Goal: Information Seeking & Learning: Learn about a topic

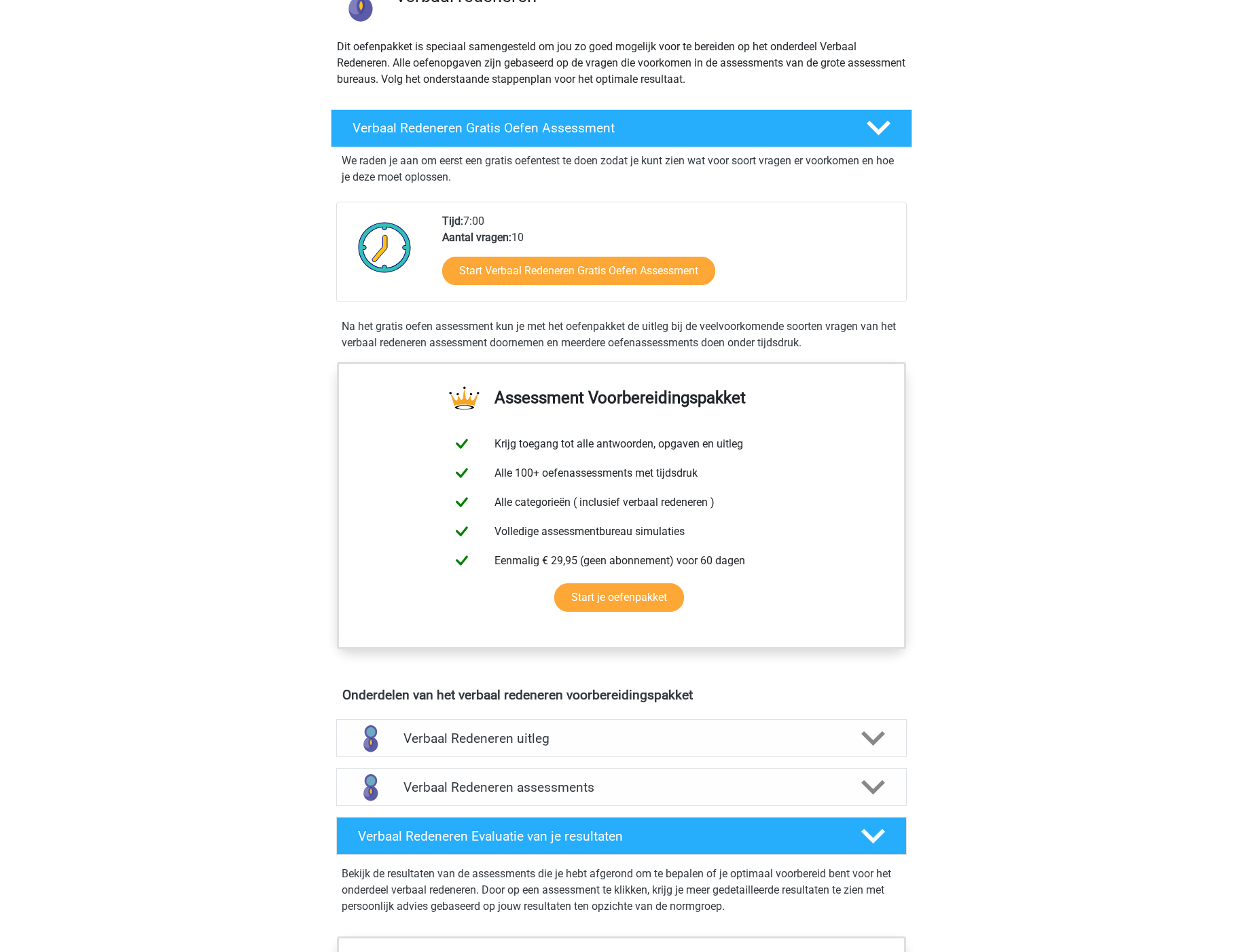
scroll to position [136, 0]
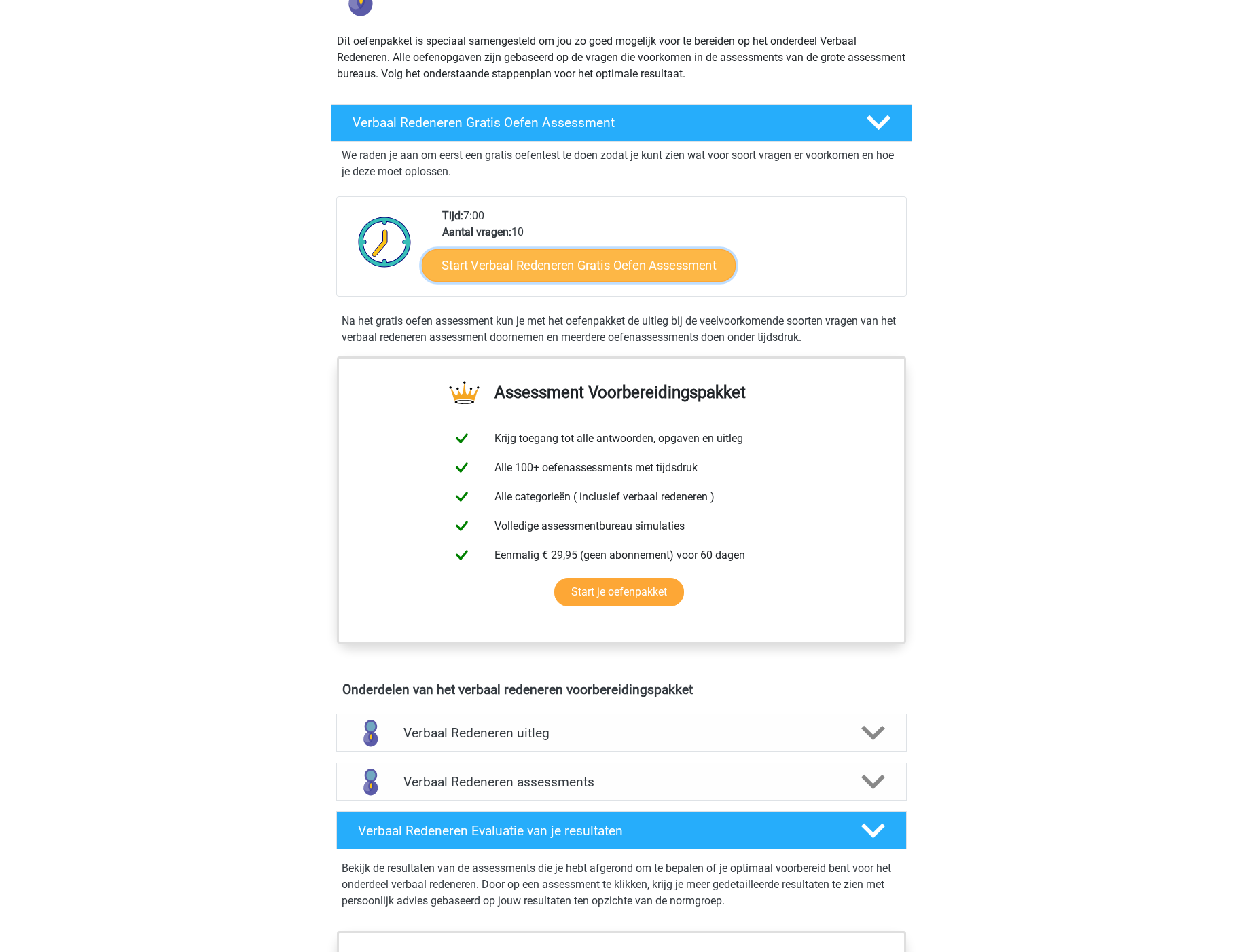
click at [597, 264] on link "Start Verbaal Redeneren Gratis Oefen Assessment" at bounding box center [579, 266] width 314 height 33
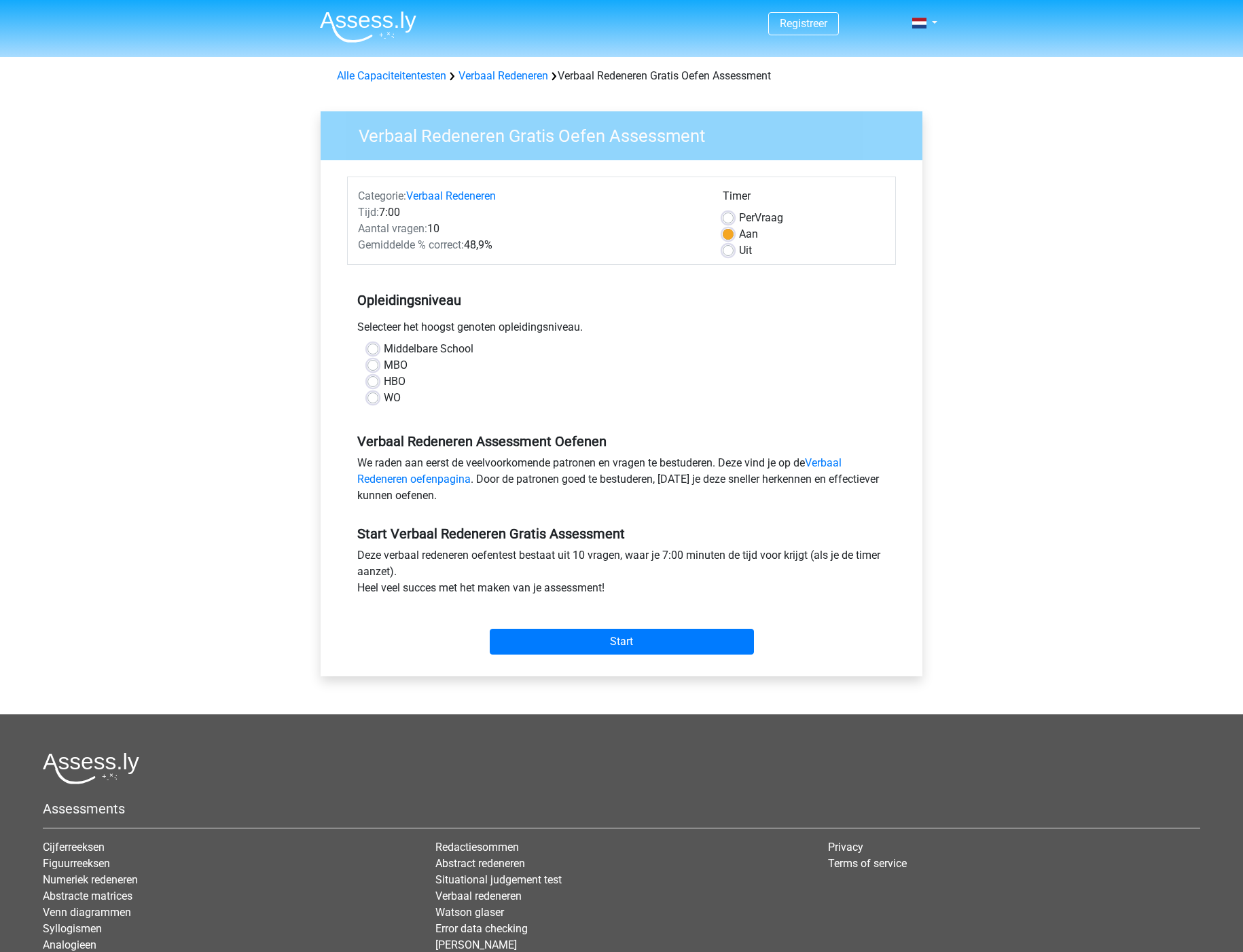
click at [384, 400] on label "WO" at bounding box center [392, 398] width 17 height 16
click at [372, 400] on input "WO" at bounding box center [372, 396] width 11 height 14
radio input "true"
click at [614, 638] on input "Start" at bounding box center [622, 642] width 264 height 26
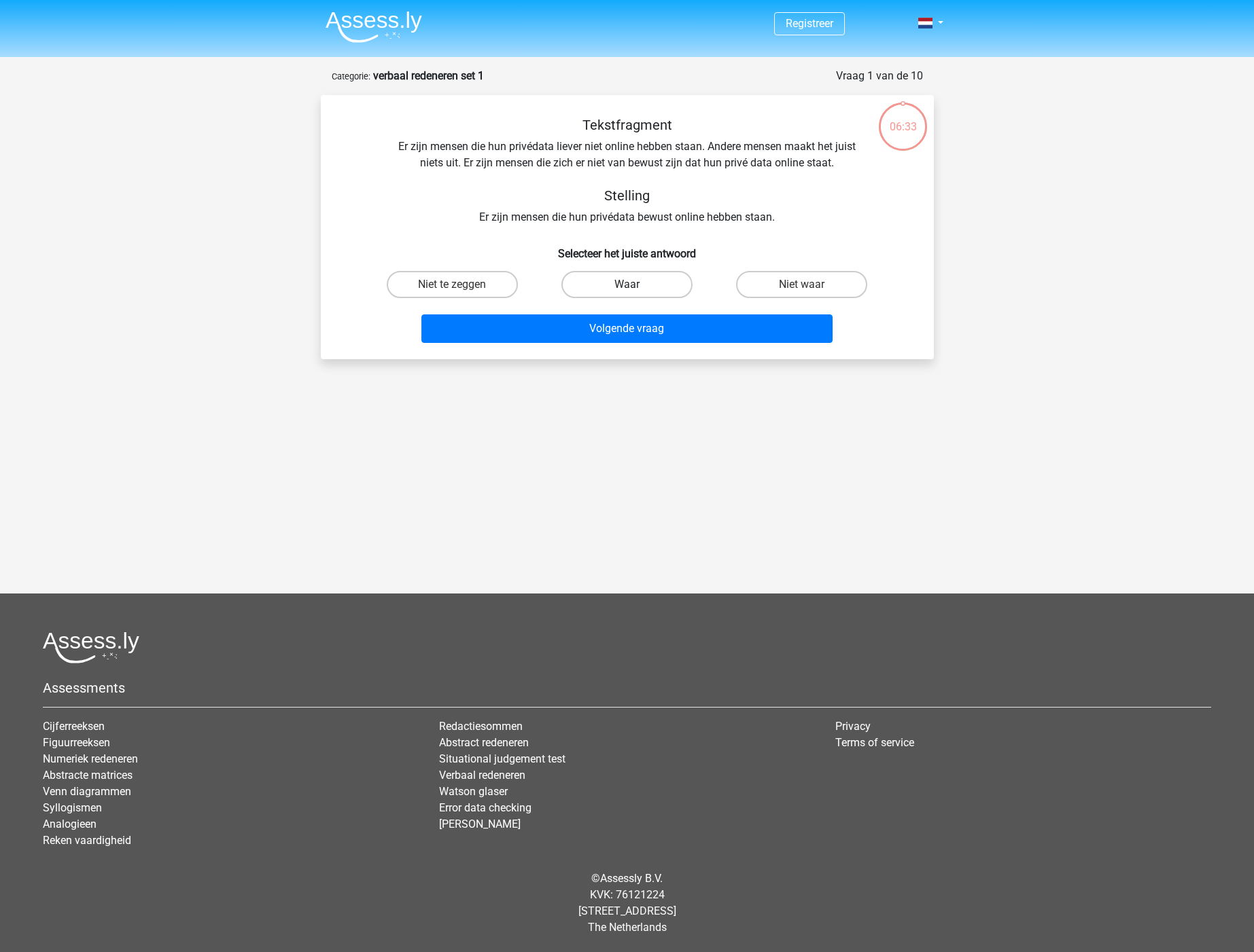
click at [622, 285] on label "Waar" at bounding box center [626, 284] width 131 height 27
click at [626, 285] on input "Waar" at bounding box center [630, 289] width 9 height 9
radio input "true"
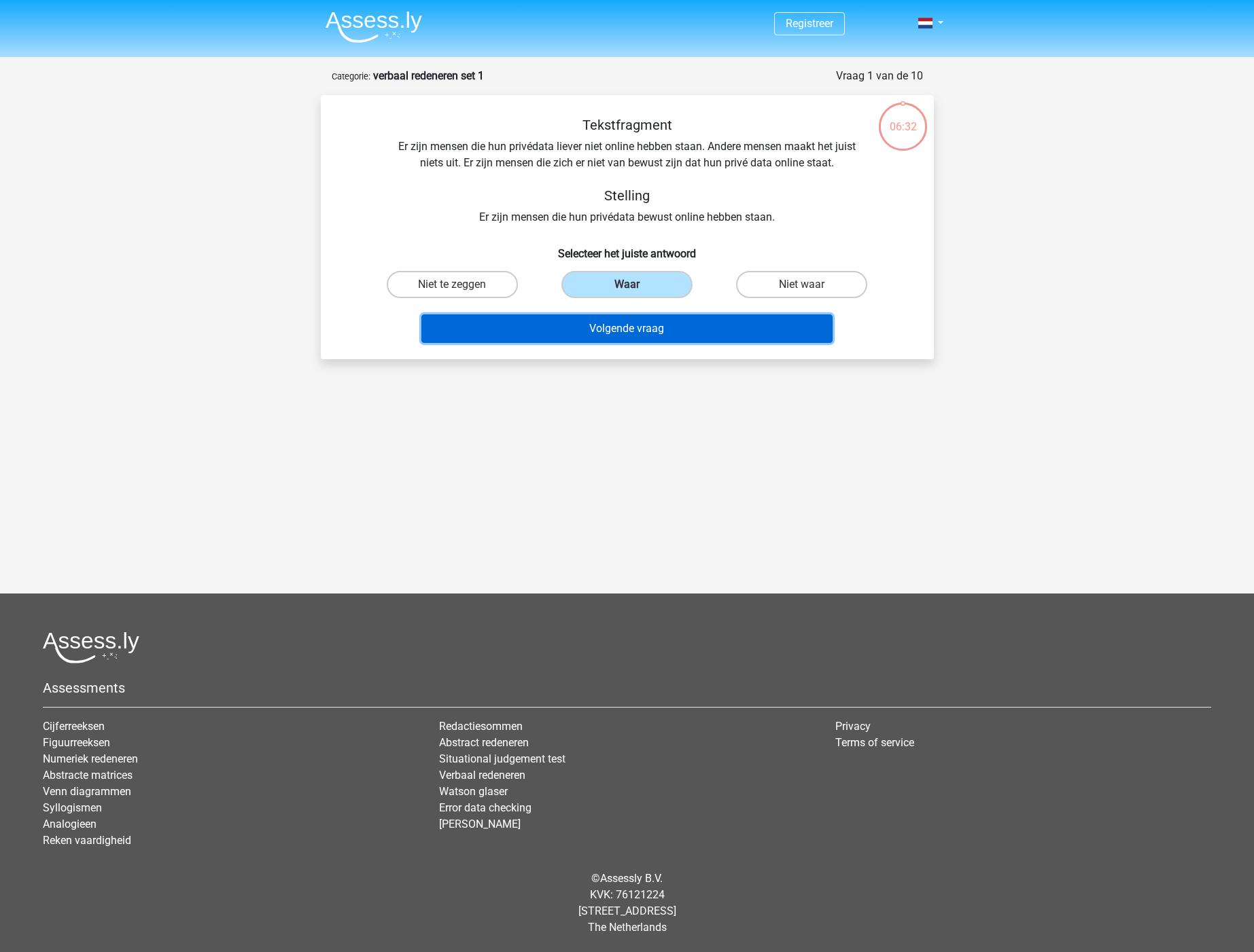
click at [627, 320] on button "Volgende vraag" at bounding box center [627, 328] width 411 height 29
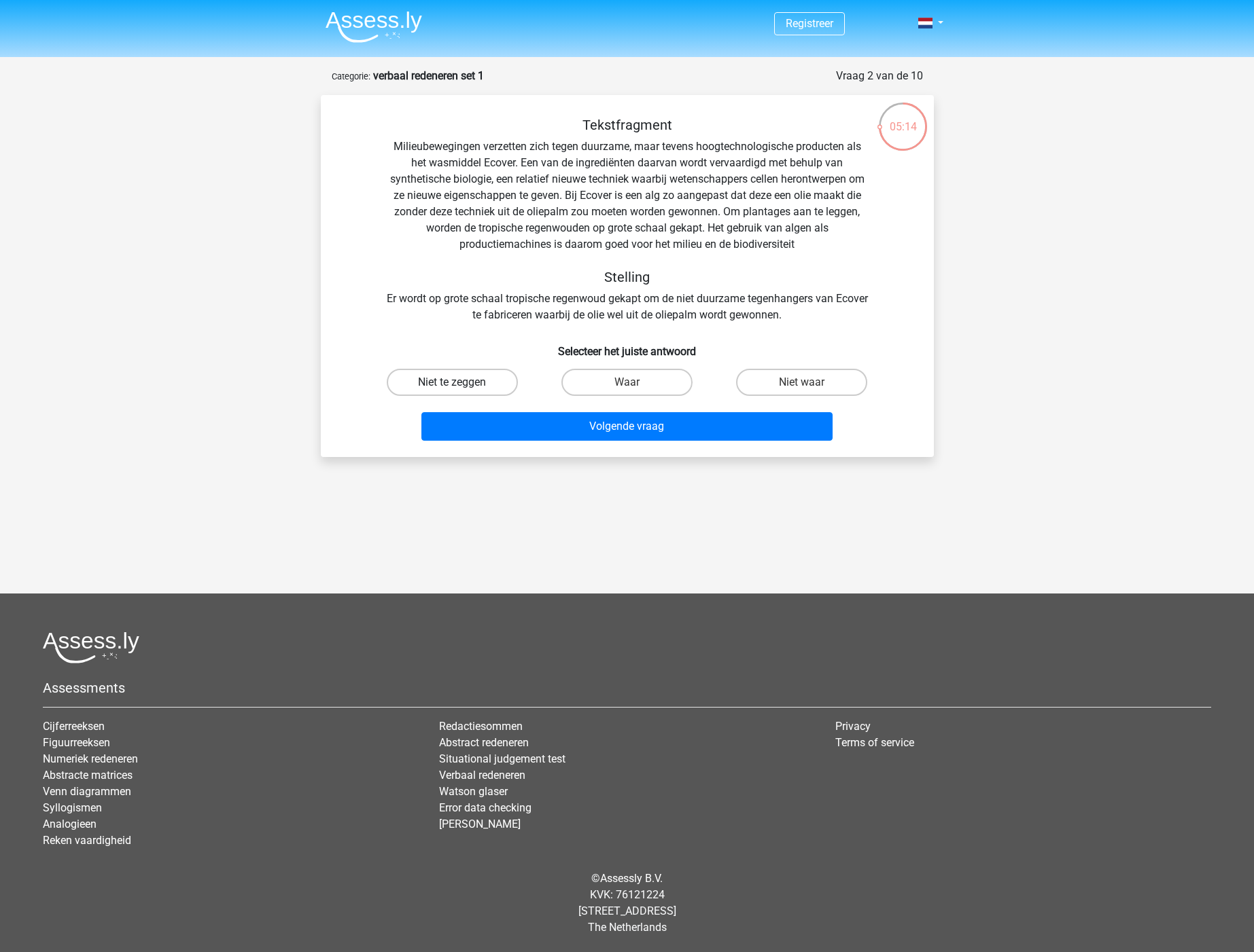
drag, startPoint x: 463, startPoint y: 385, endPoint x: 477, endPoint y: 385, distance: 14.0
click at [464, 385] on label "Niet te zeggen" at bounding box center [452, 382] width 131 height 27
click at [461, 385] on input "Niet te zeggen" at bounding box center [456, 386] width 9 height 9
radio input "true"
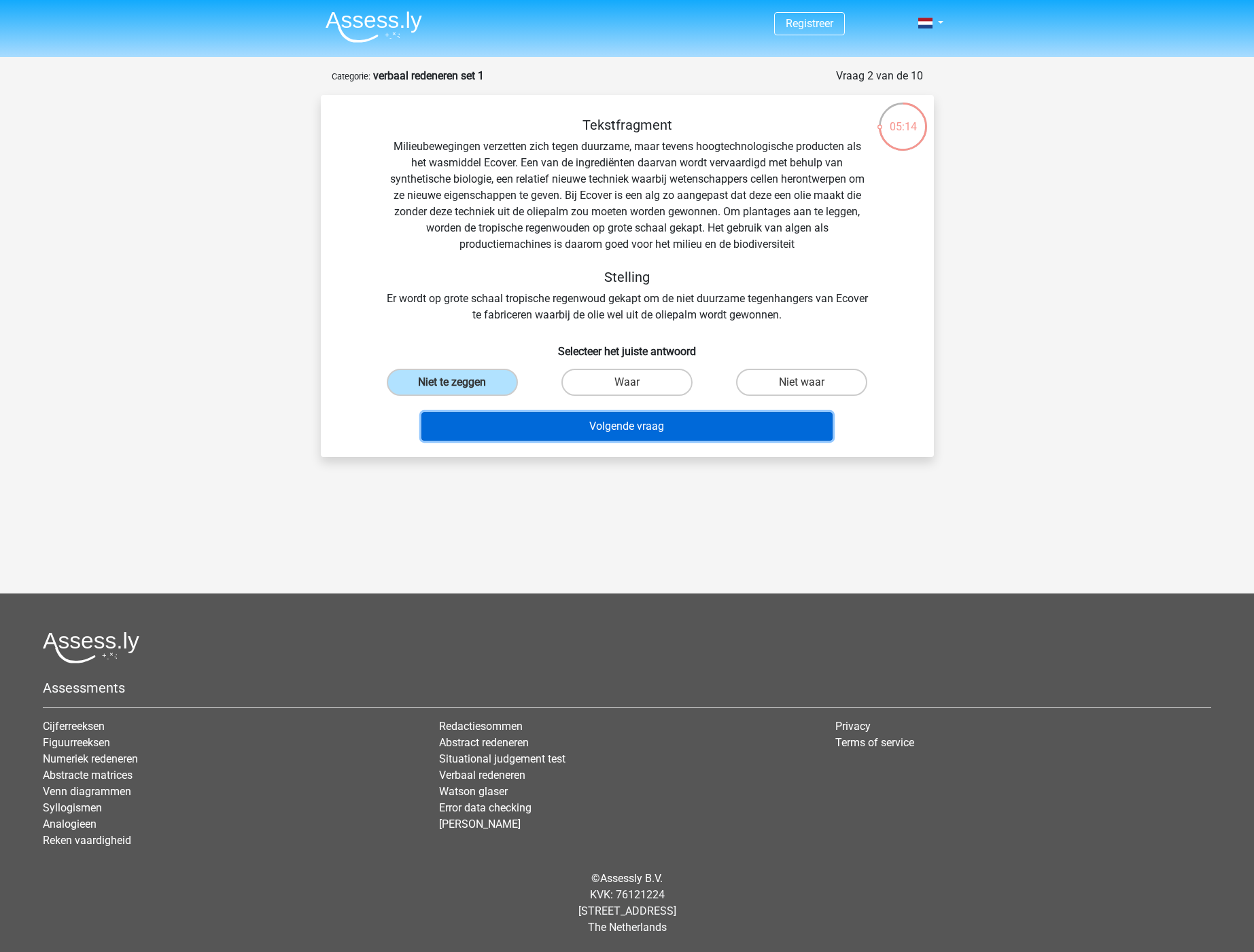
click at [585, 417] on button "Volgende vraag" at bounding box center [627, 426] width 411 height 29
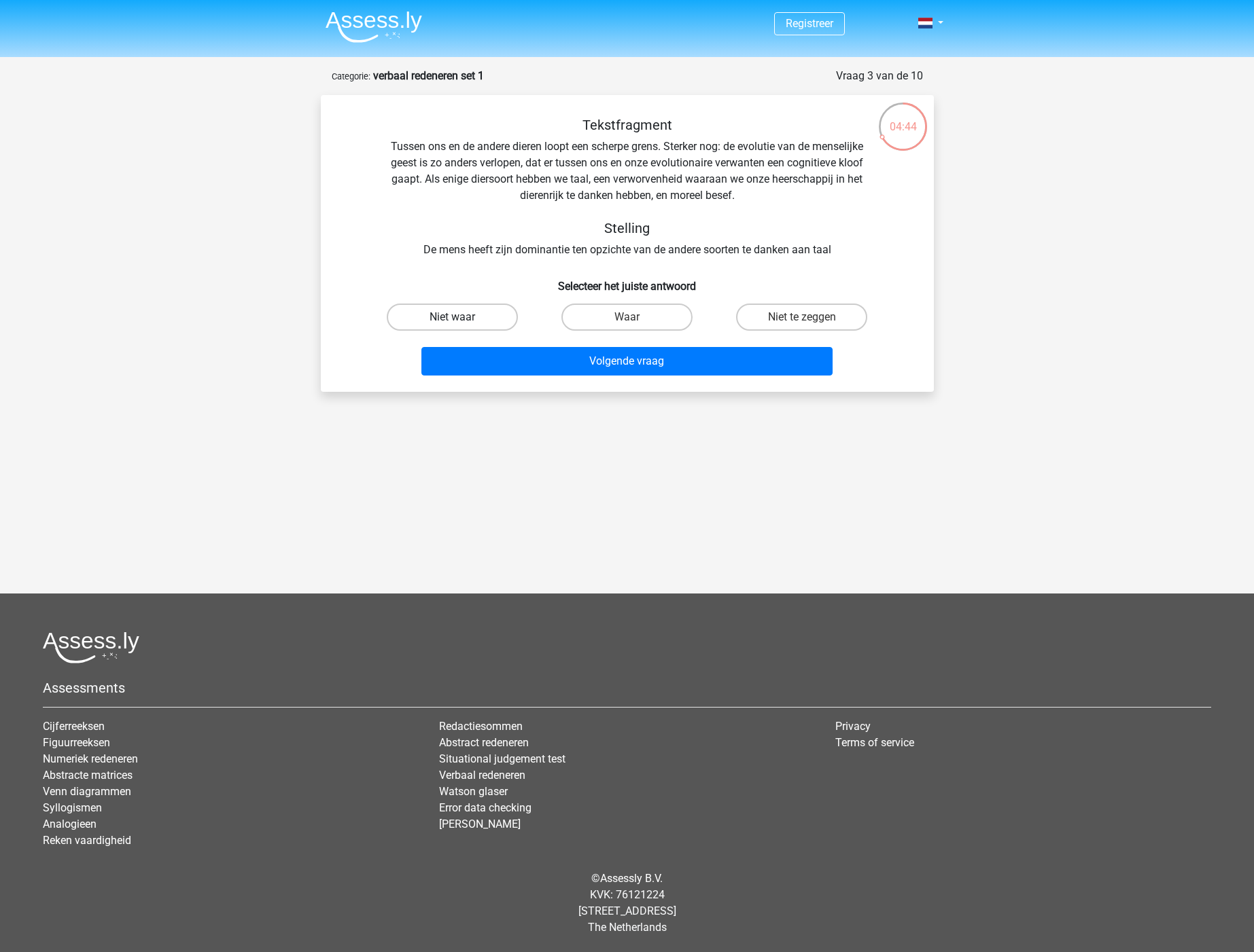
click at [479, 312] on label "Niet waar" at bounding box center [452, 317] width 131 height 27
click at [461, 317] on input "Niet waar" at bounding box center [456, 321] width 9 height 9
radio input "true"
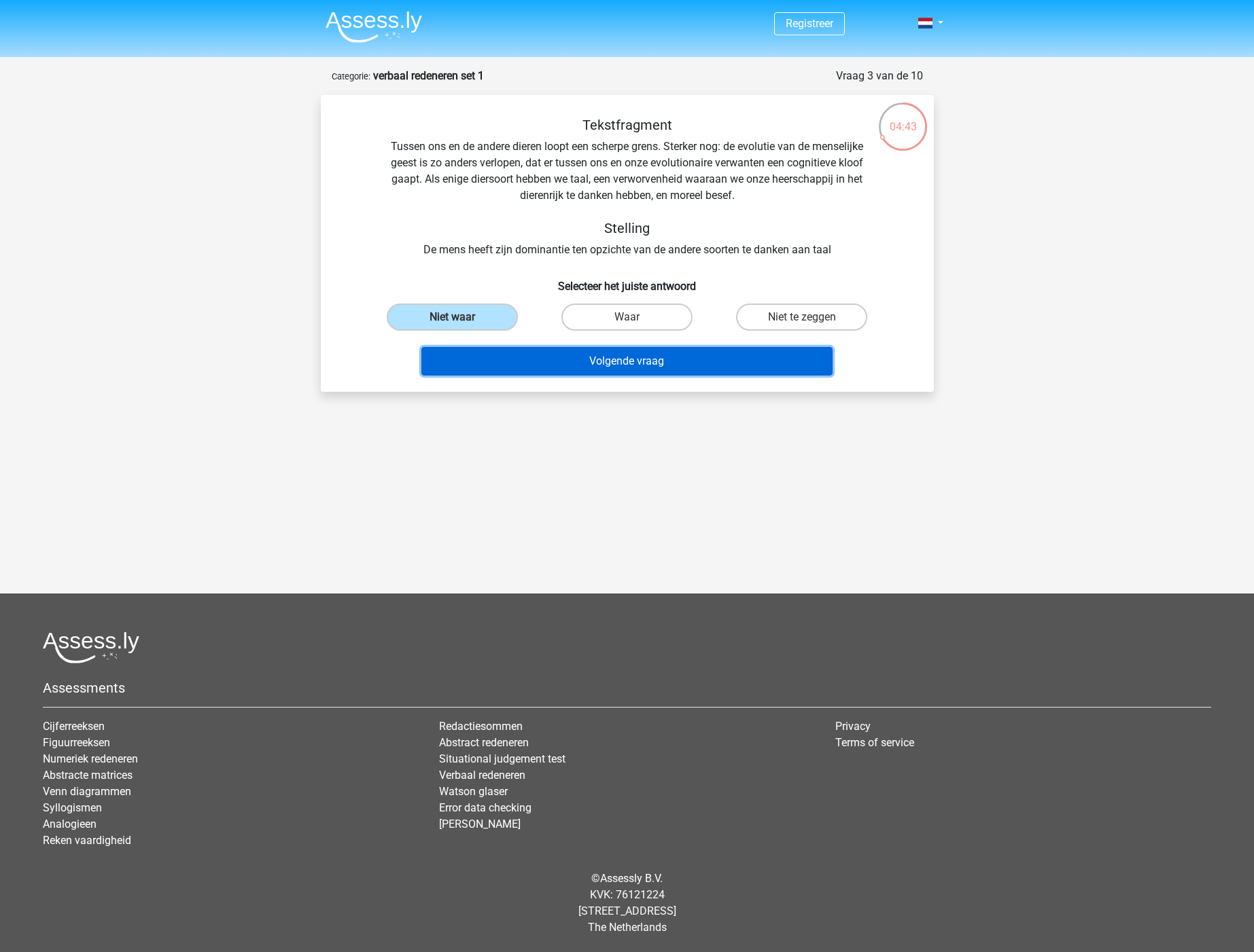
click at [583, 362] on button "Volgende vraag" at bounding box center [627, 361] width 411 height 29
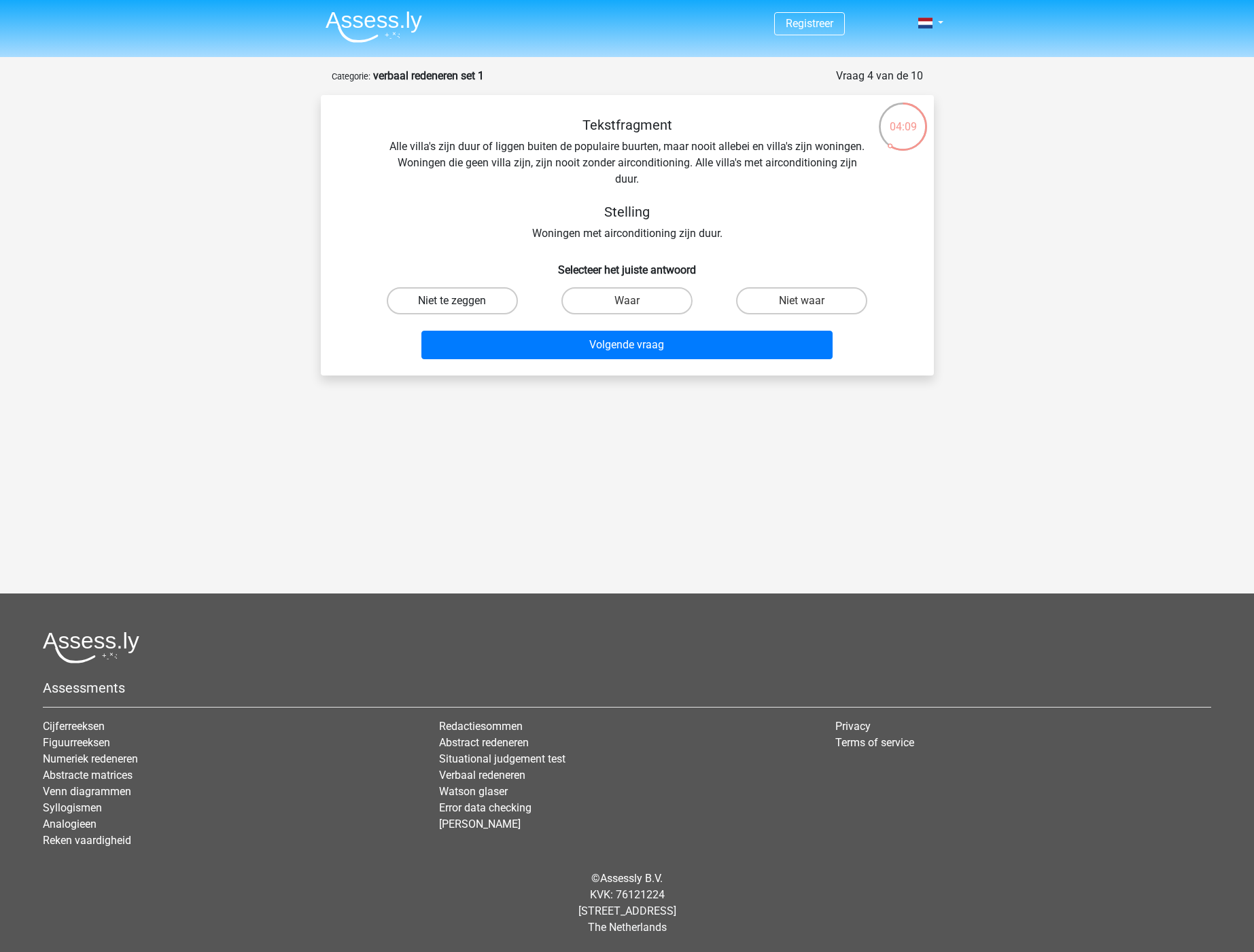
drag, startPoint x: 481, startPoint y: 299, endPoint x: 553, endPoint y: 337, distance: 81.4
click at [479, 300] on label "Niet te zeggen" at bounding box center [452, 301] width 131 height 27
click at [461, 301] on input "Niet te zeggen" at bounding box center [456, 305] width 9 height 9
radio input "true"
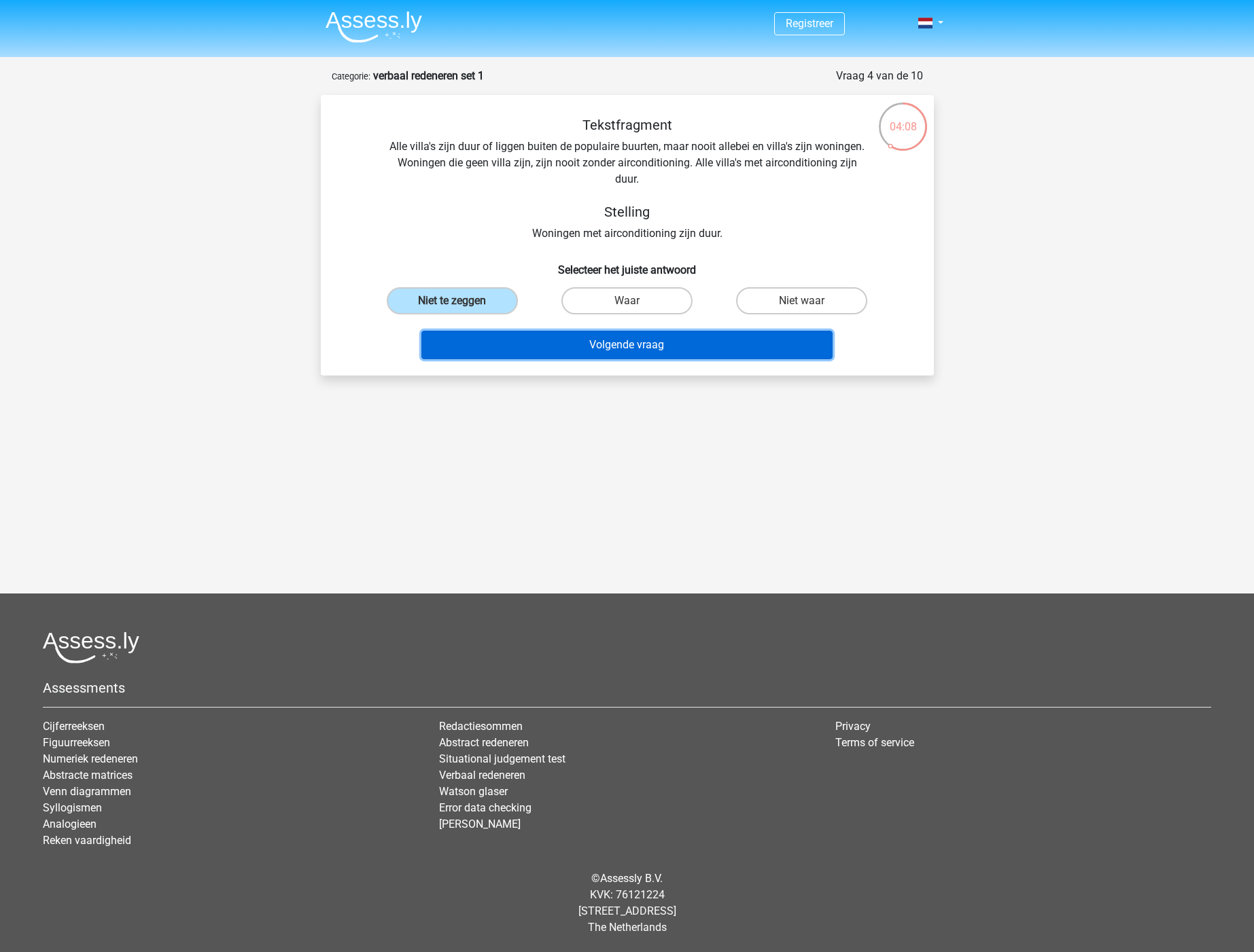
click at [579, 342] on button "Volgende vraag" at bounding box center [627, 345] width 411 height 29
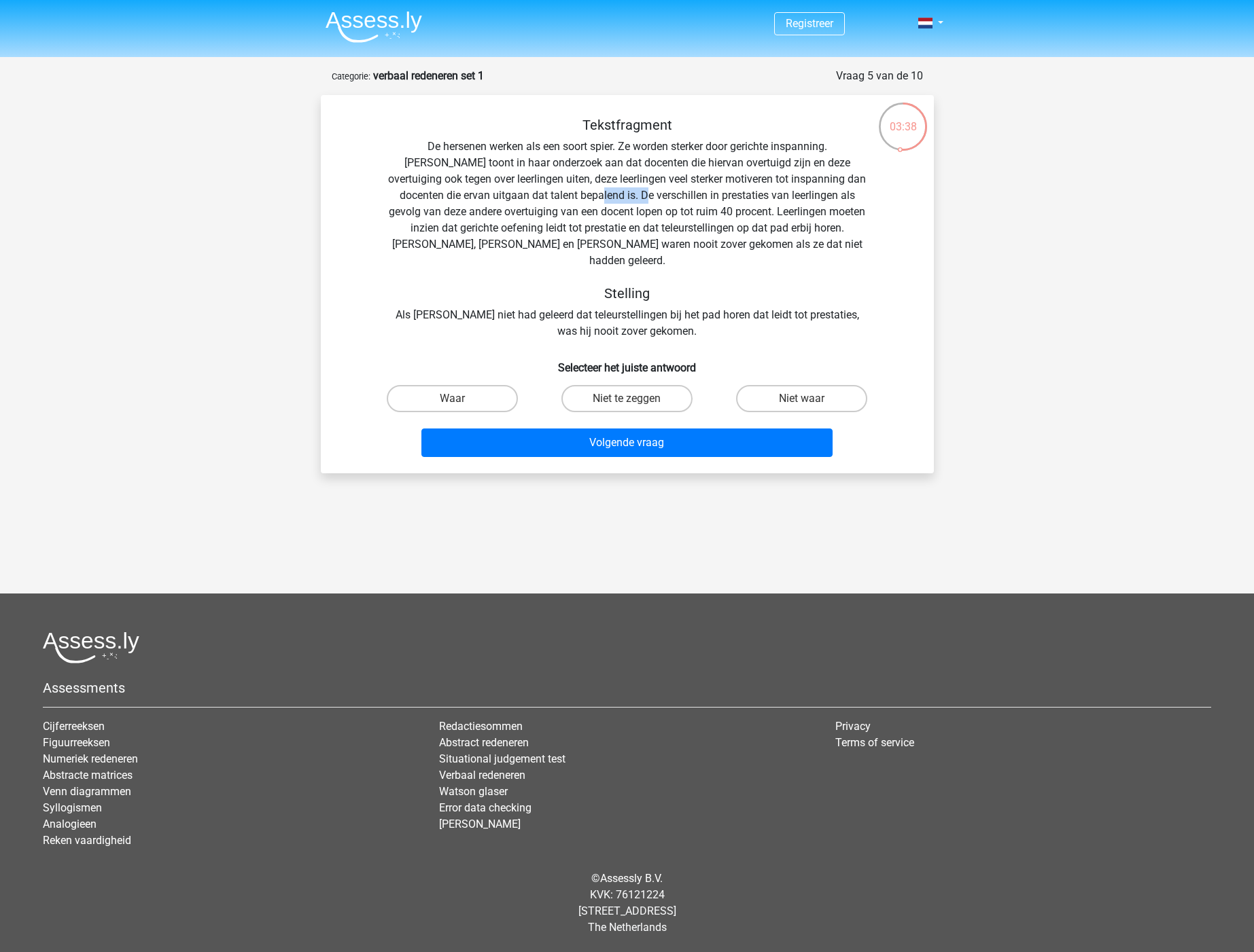
drag, startPoint x: 533, startPoint y: 196, endPoint x: 580, endPoint y: 194, distance: 47.0
click at [580, 194] on div "Tekstfragment De hersenen werken als een soort spier. Ze worden sterker door ge…" at bounding box center [627, 227] width 569 height 223
drag, startPoint x: 781, startPoint y: 381, endPoint x: 775, endPoint y: 399, distance: 19.0
click at [783, 386] on label "Niet waar" at bounding box center [801, 399] width 131 height 27
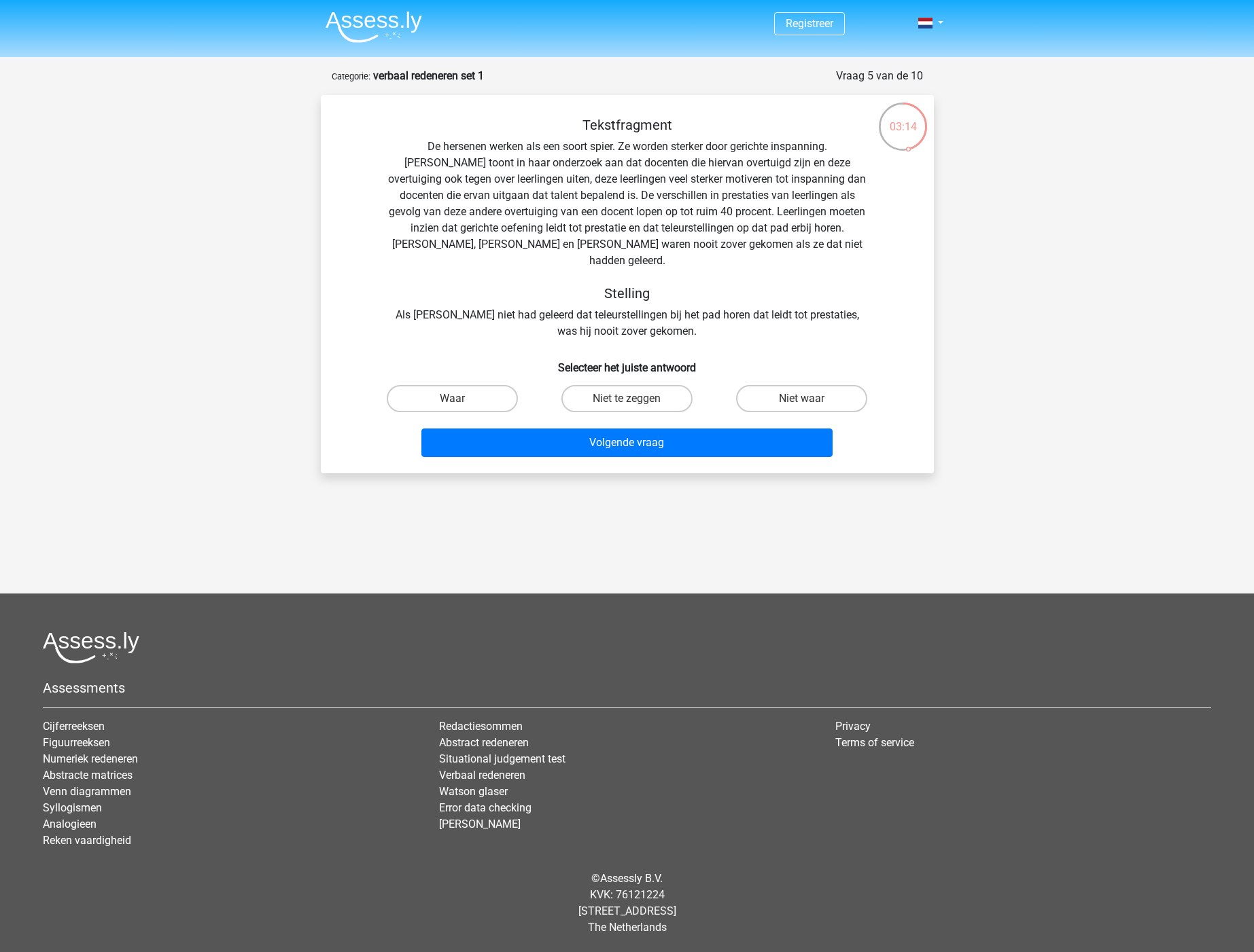
click at [801, 399] on input "Niet waar" at bounding box center [806, 403] width 9 height 9
radio input "true"
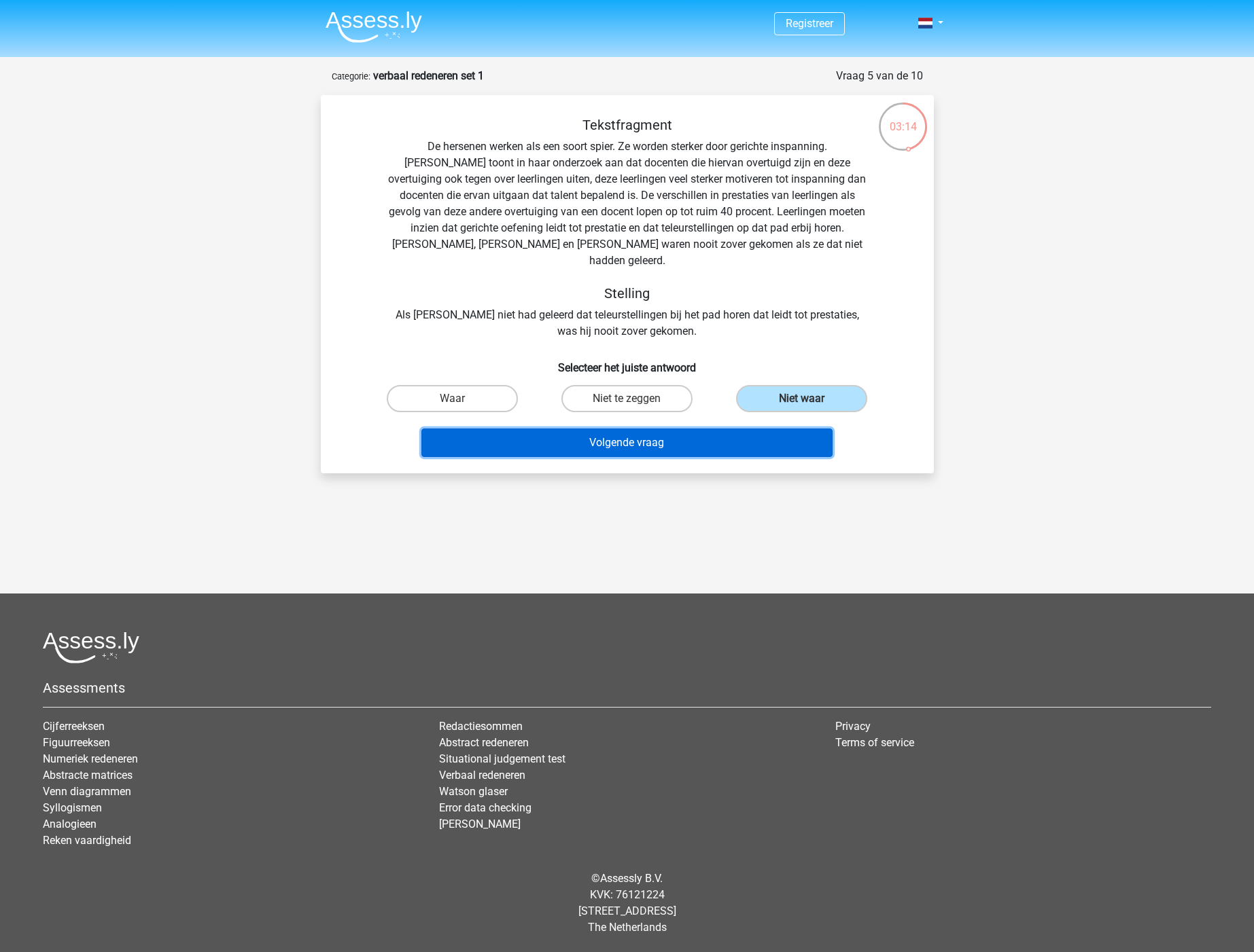
click at [741, 429] on button "Volgende vraag" at bounding box center [627, 443] width 411 height 29
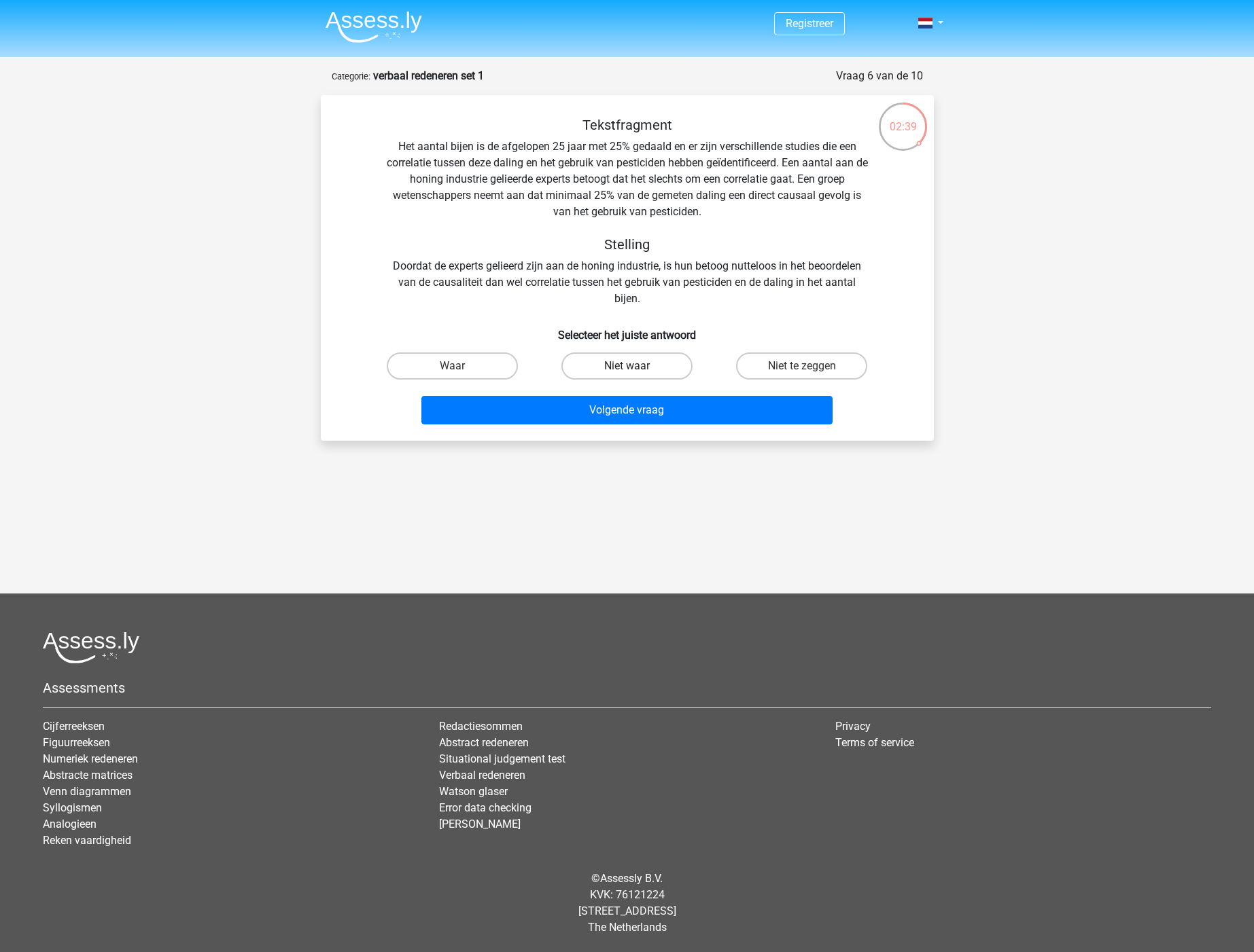
click at [671, 368] on label "Niet waar" at bounding box center [626, 366] width 131 height 27
click at [635, 368] on input "Niet waar" at bounding box center [630, 370] width 9 height 9
radio input "true"
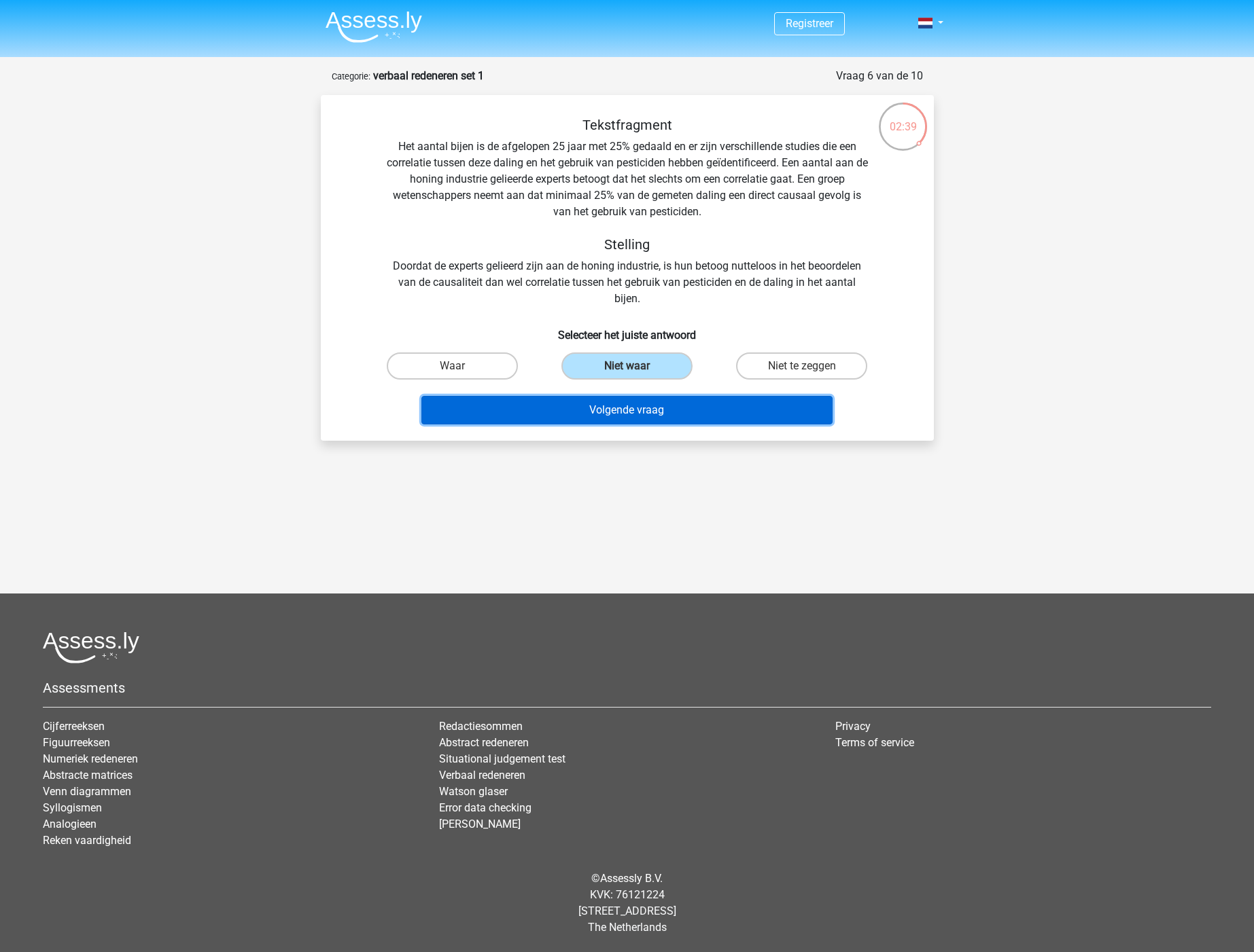
click at [699, 416] on button "Volgende vraag" at bounding box center [627, 410] width 411 height 29
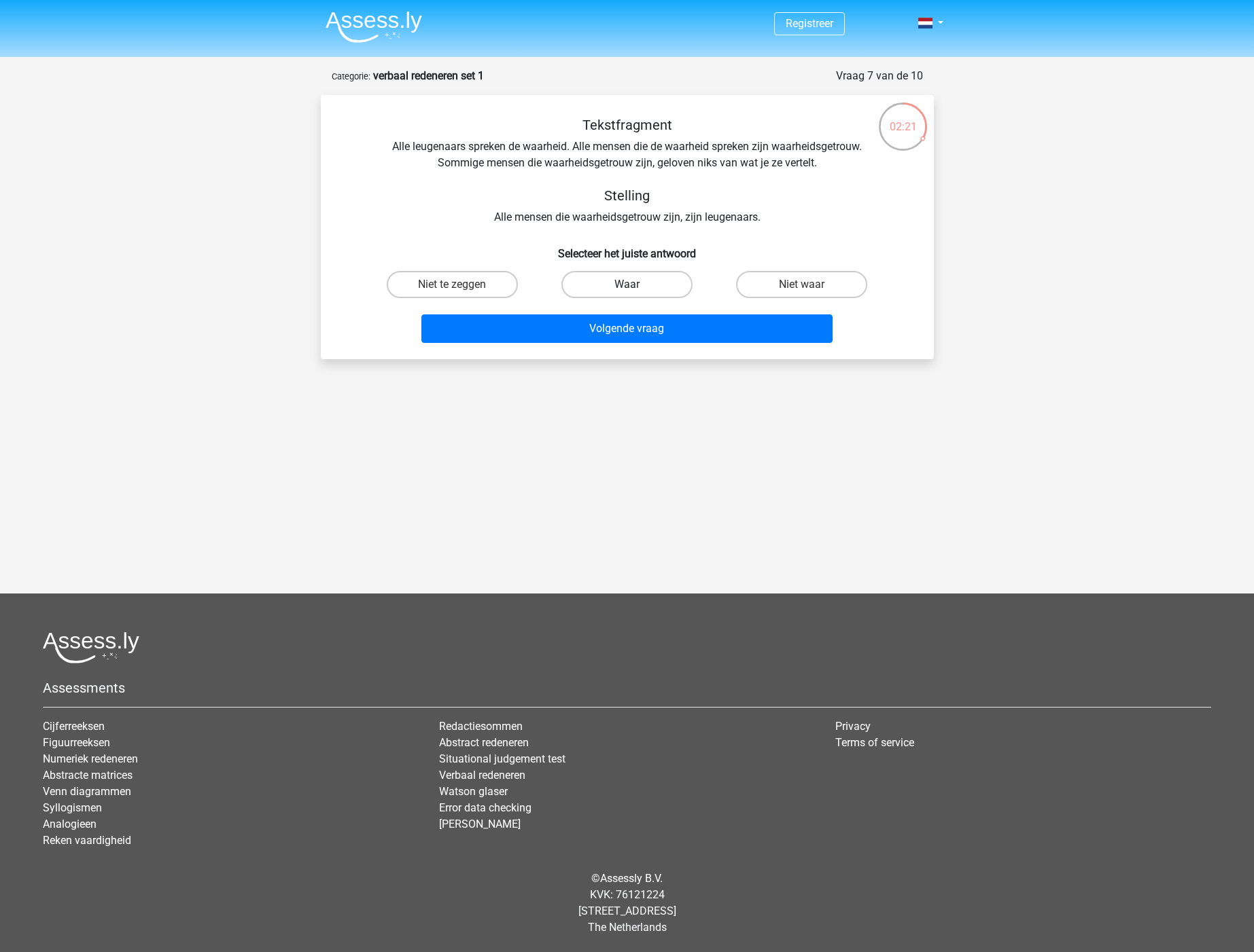
click at [629, 281] on label "Waar" at bounding box center [626, 284] width 131 height 27
click at [629, 284] on input "Waar" at bounding box center [630, 289] width 9 height 9
radio input "true"
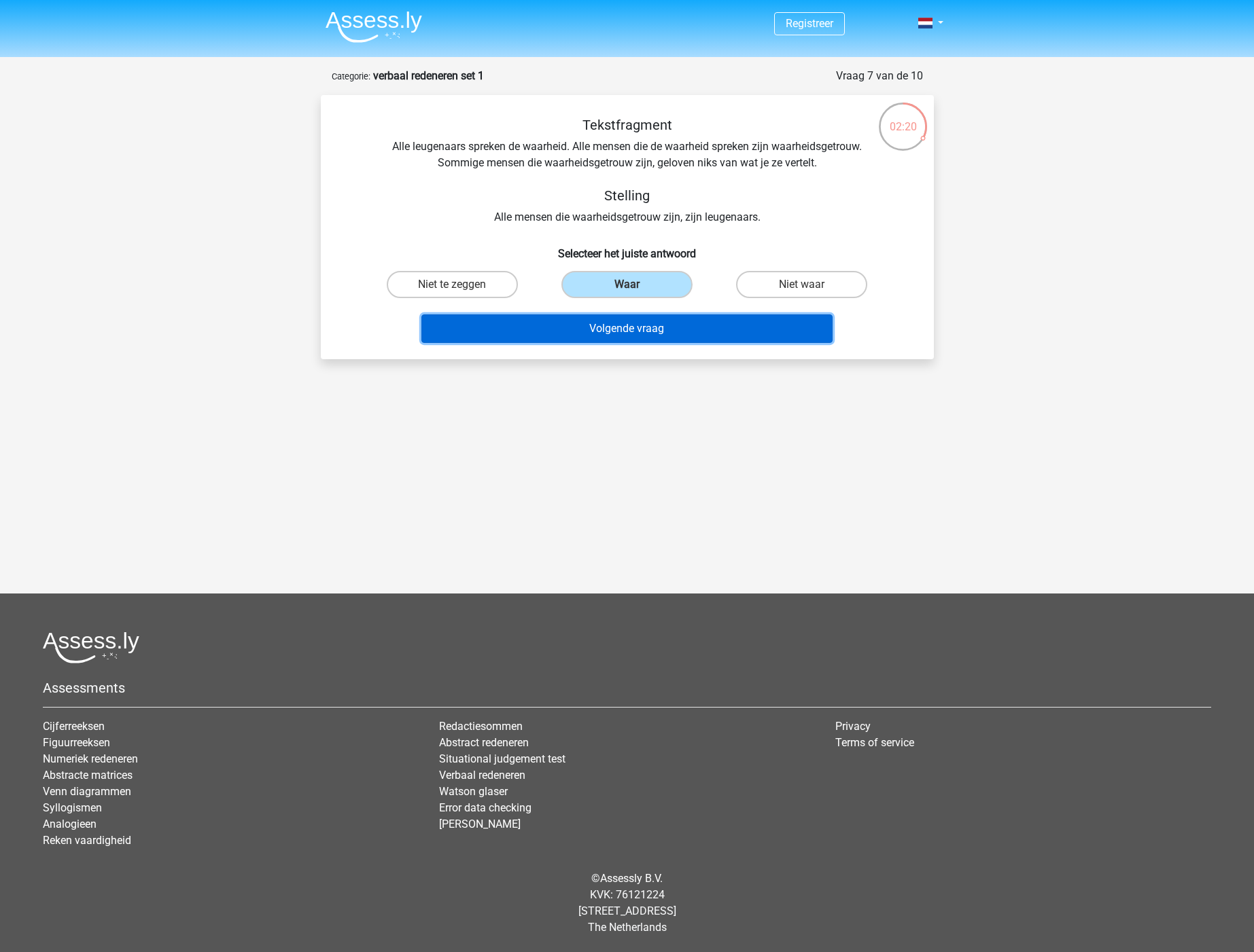
click at [655, 333] on button "Volgende vraag" at bounding box center [627, 328] width 411 height 29
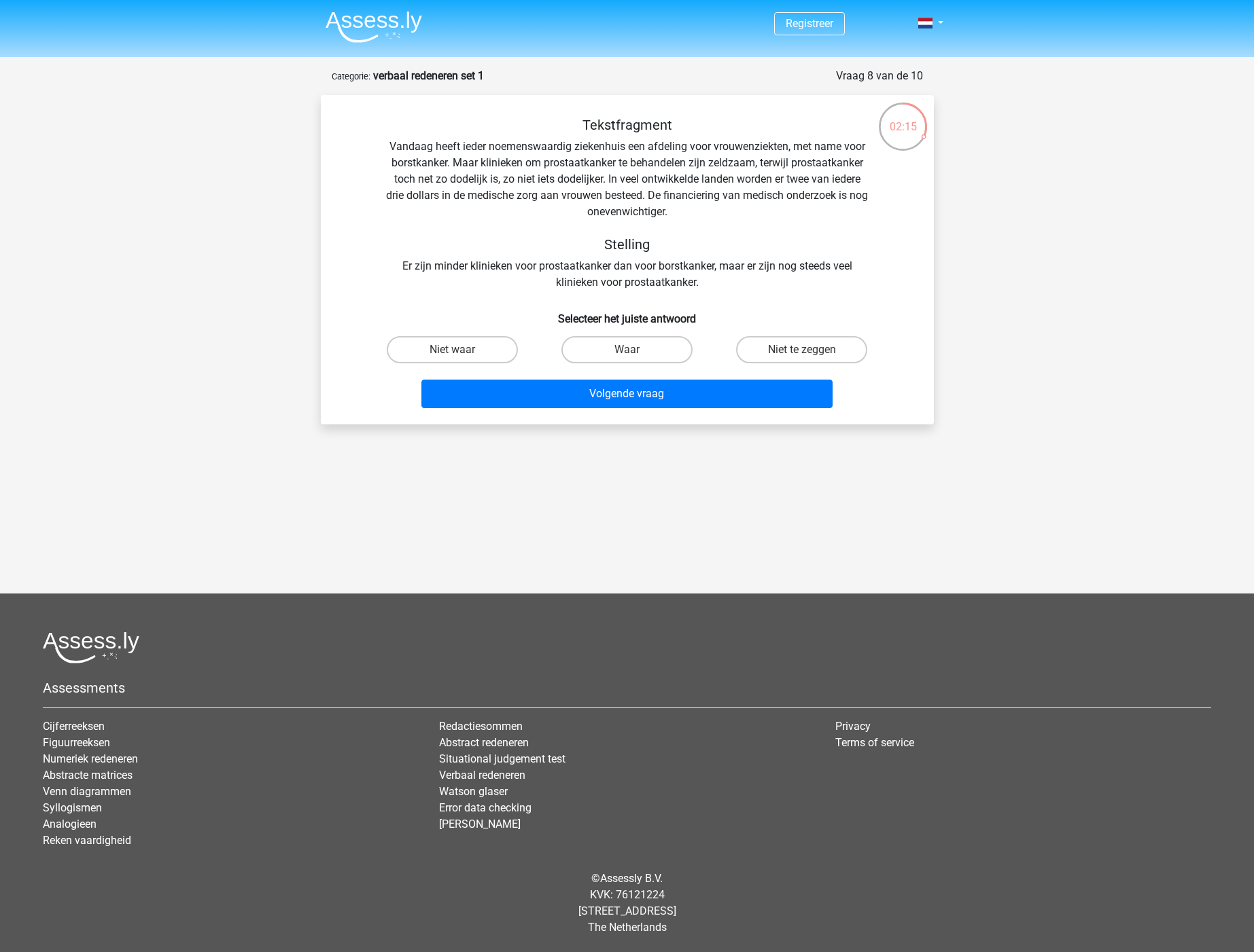
click at [492, 145] on div "Tekstfragment Vandaag heeft ieder noemenswaardig ziekenhuis een afdeling voor v…" at bounding box center [627, 203] width 569 height 174
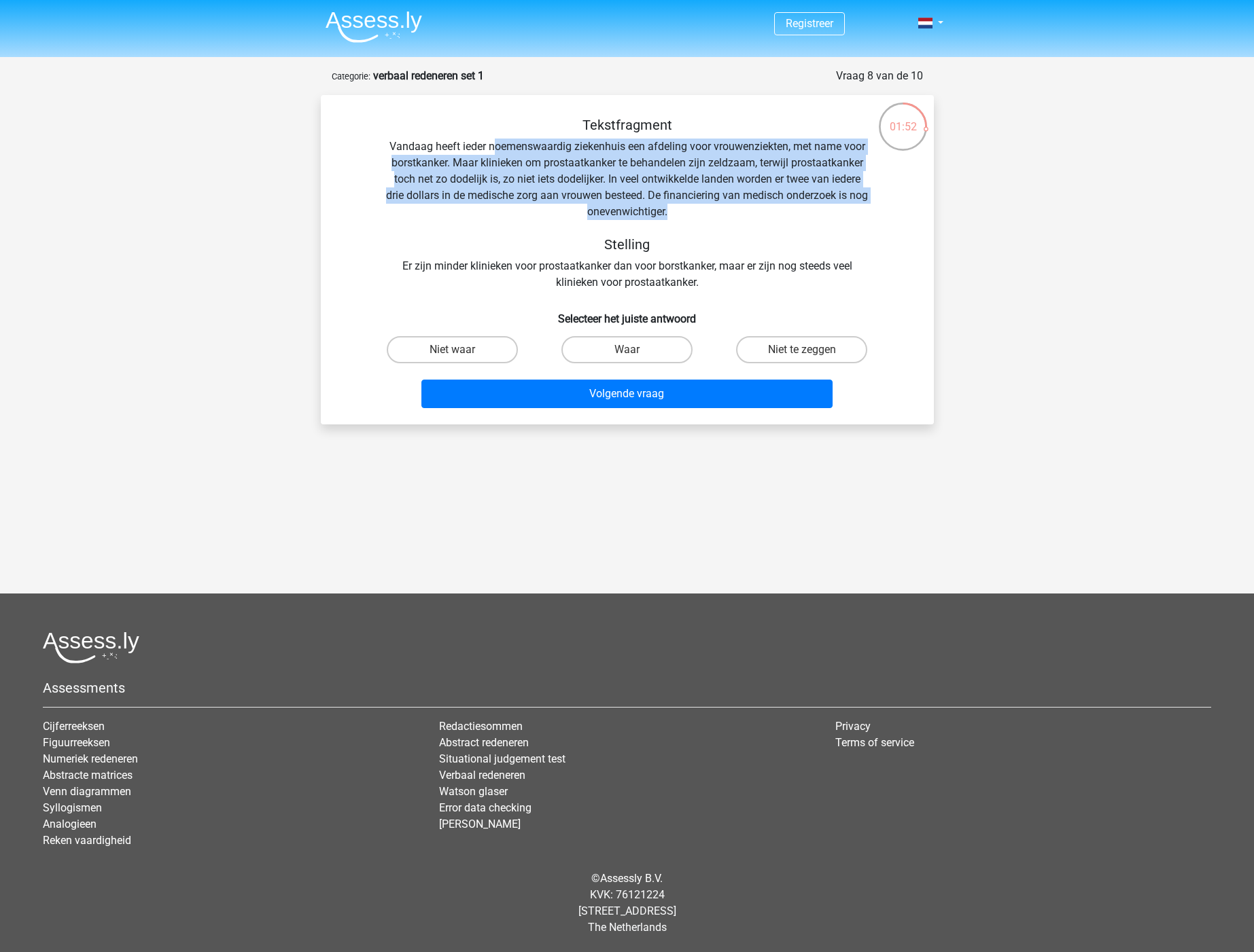
drag, startPoint x: 492, startPoint y: 145, endPoint x: 683, endPoint y: 207, distance: 200.8
click at [683, 207] on div "Tekstfragment Vandaag heeft ieder noemenswaardig ziekenhuis een afdeling voor v…" at bounding box center [627, 203] width 569 height 174
click at [683, 214] on div "Tekstfragment Vandaag heeft ieder noemenswaardig ziekenhuis een afdeling voor v…" at bounding box center [627, 203] width 569 height 174
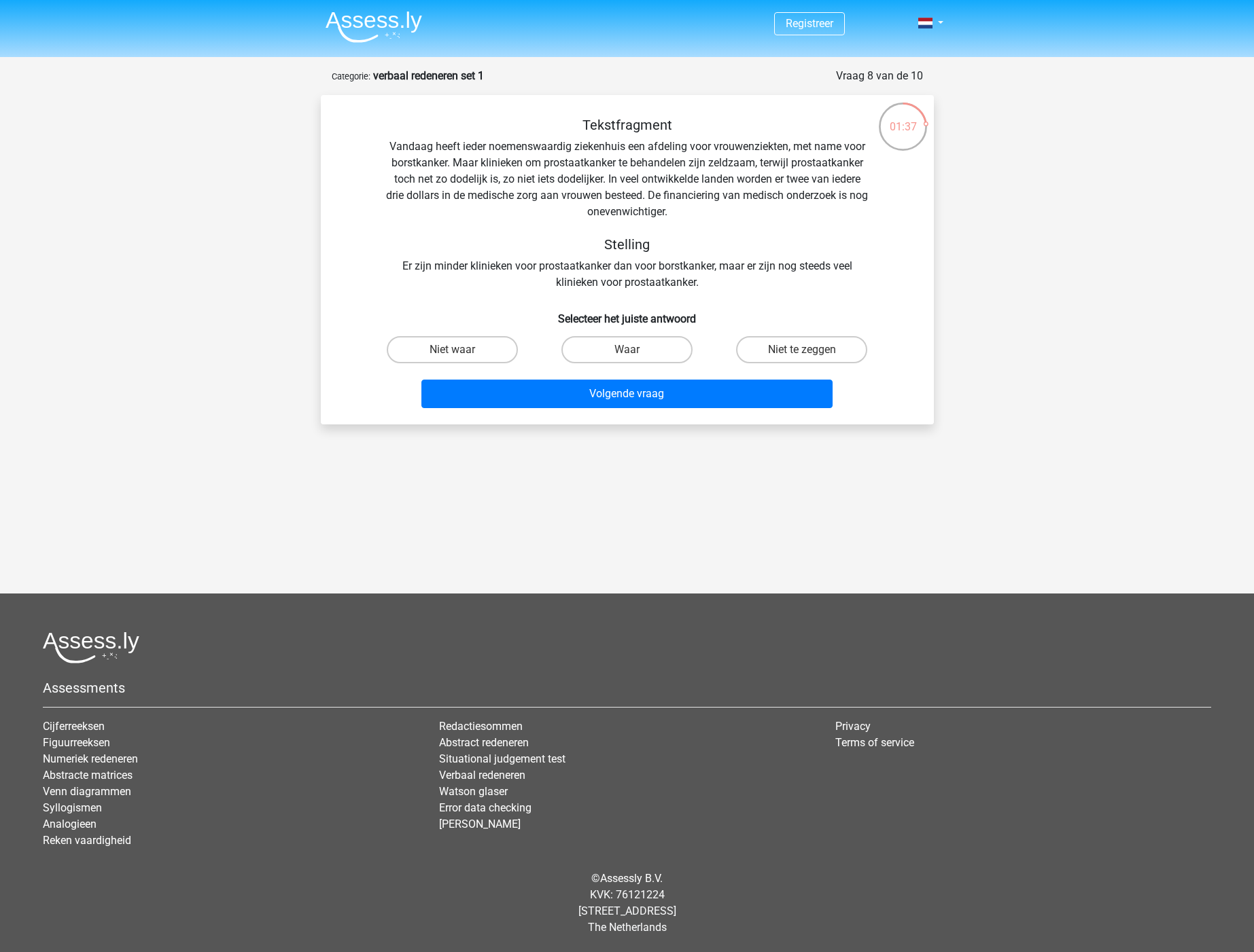
click at [461, 350] on input "Niet waar" at bounding box center [456, 354] width 9 height 9
radio input "true"
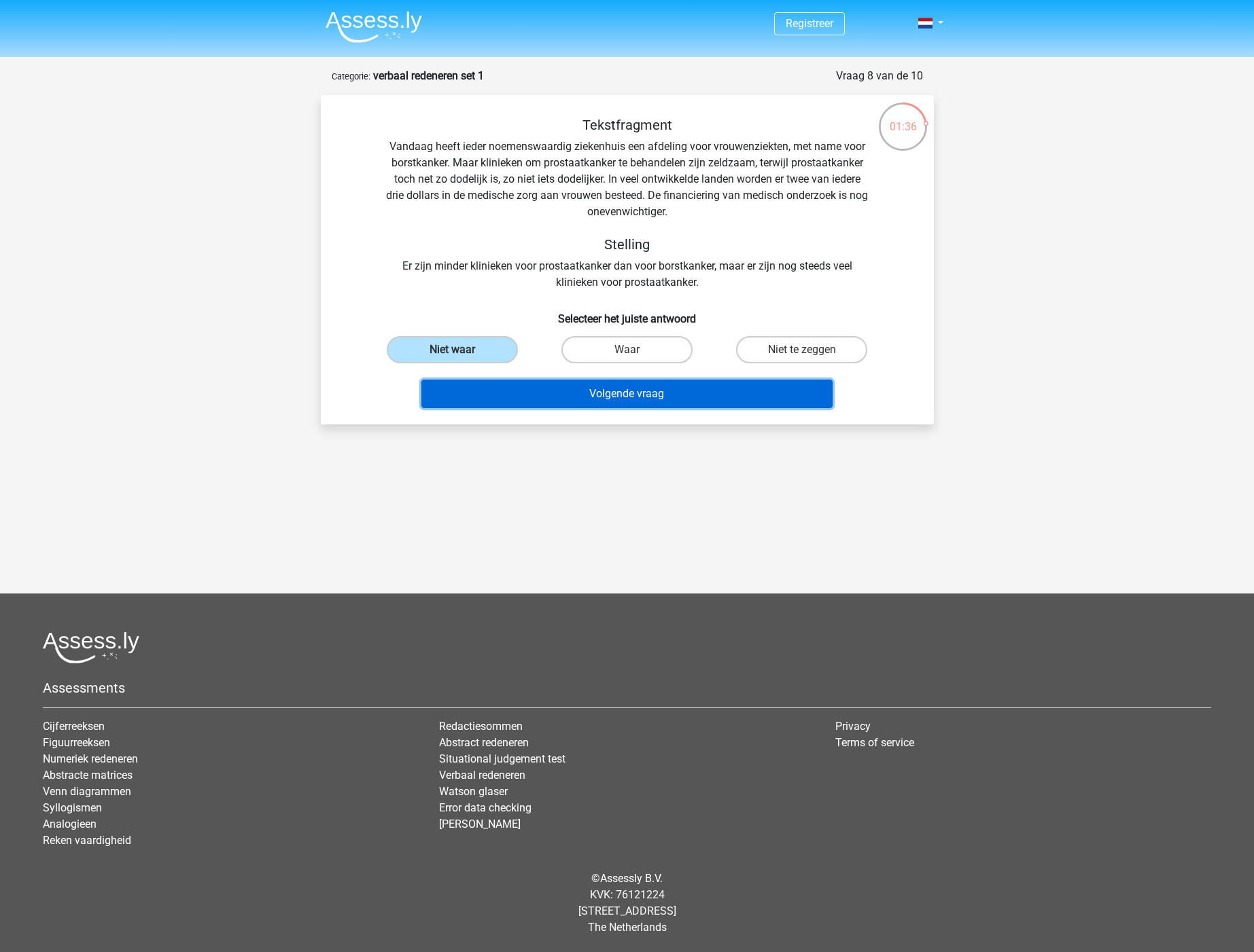
click at [570, 401] on button "Volgende vraag" at bounding box center [627, 394] width 411 height 29
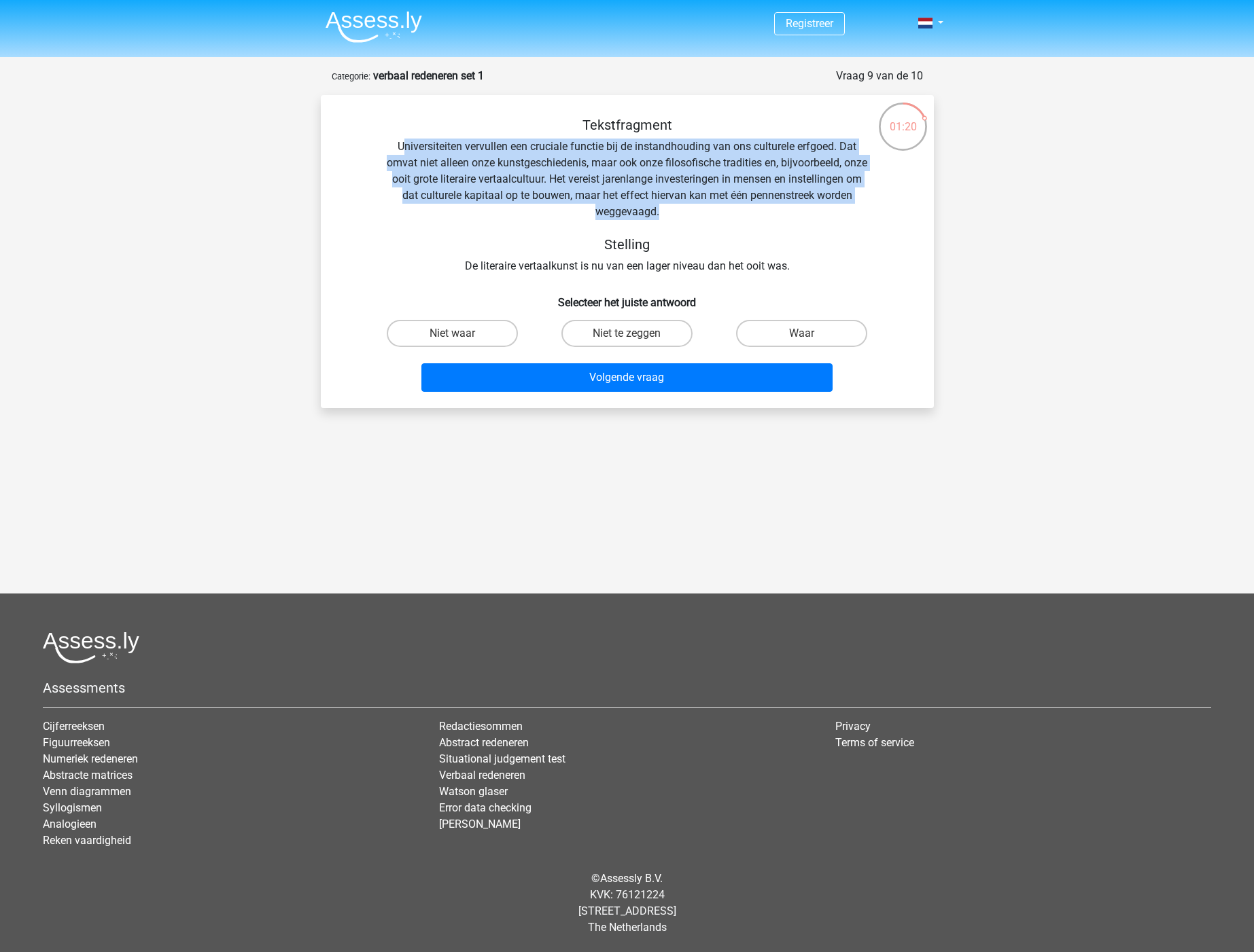
drag, startPoint x: 400, startPoint y: 151, endPoint x: 753, endPoint y: 206, distance: 357.3
click at [753, 206] on div "Tekstfragment Universiteiten vervullen een cruciale functie bij de instandhoudi…" at bounding box center [627, 195] width 569 height 157
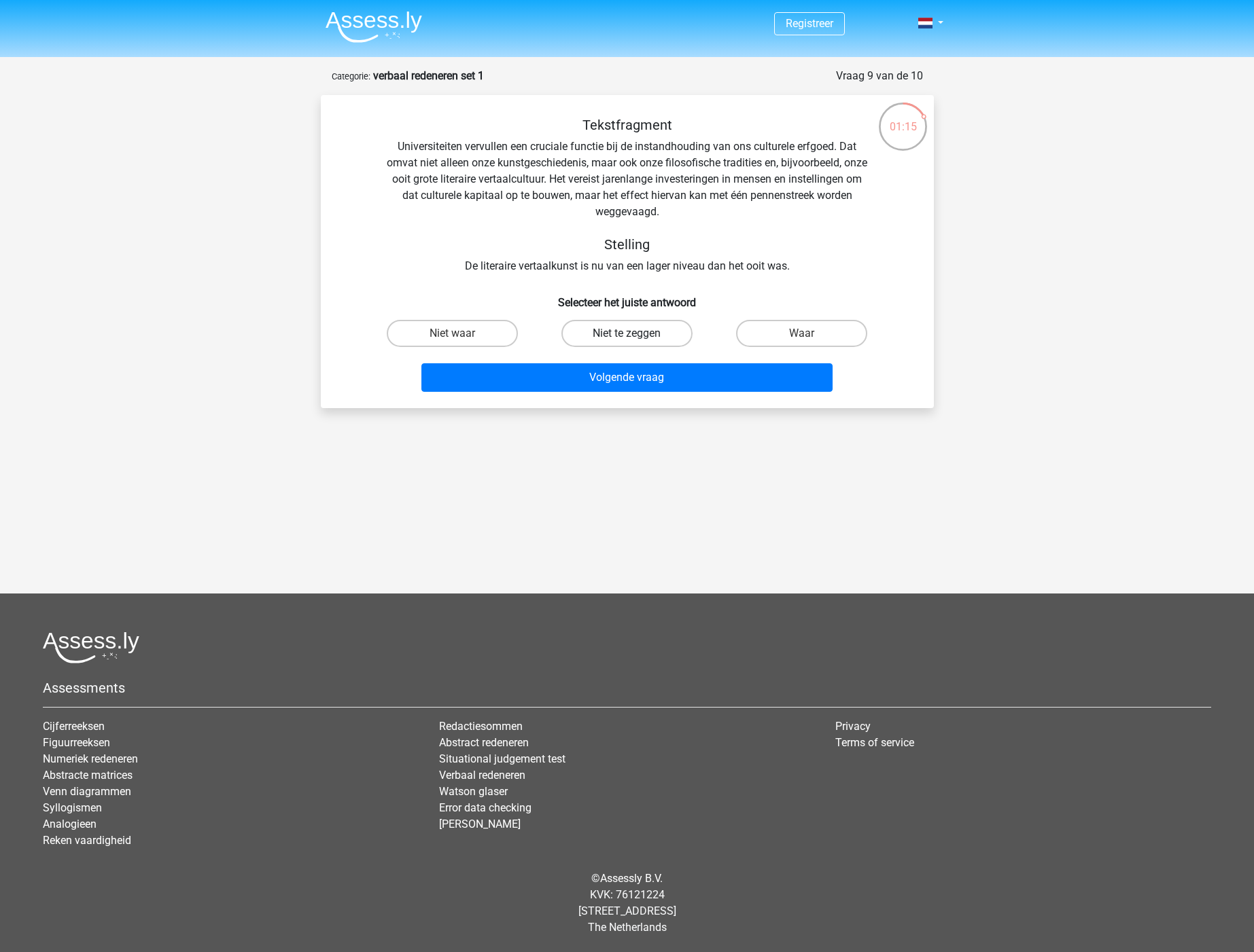
click at [610, 333] on label "Niet te zeggen" at bounding box center [626, 333] width 131 height 27
click at [626, 333] on input "Niet te zeggen" at bounding box center [630, 337] width 9 height 9
radio input "true"
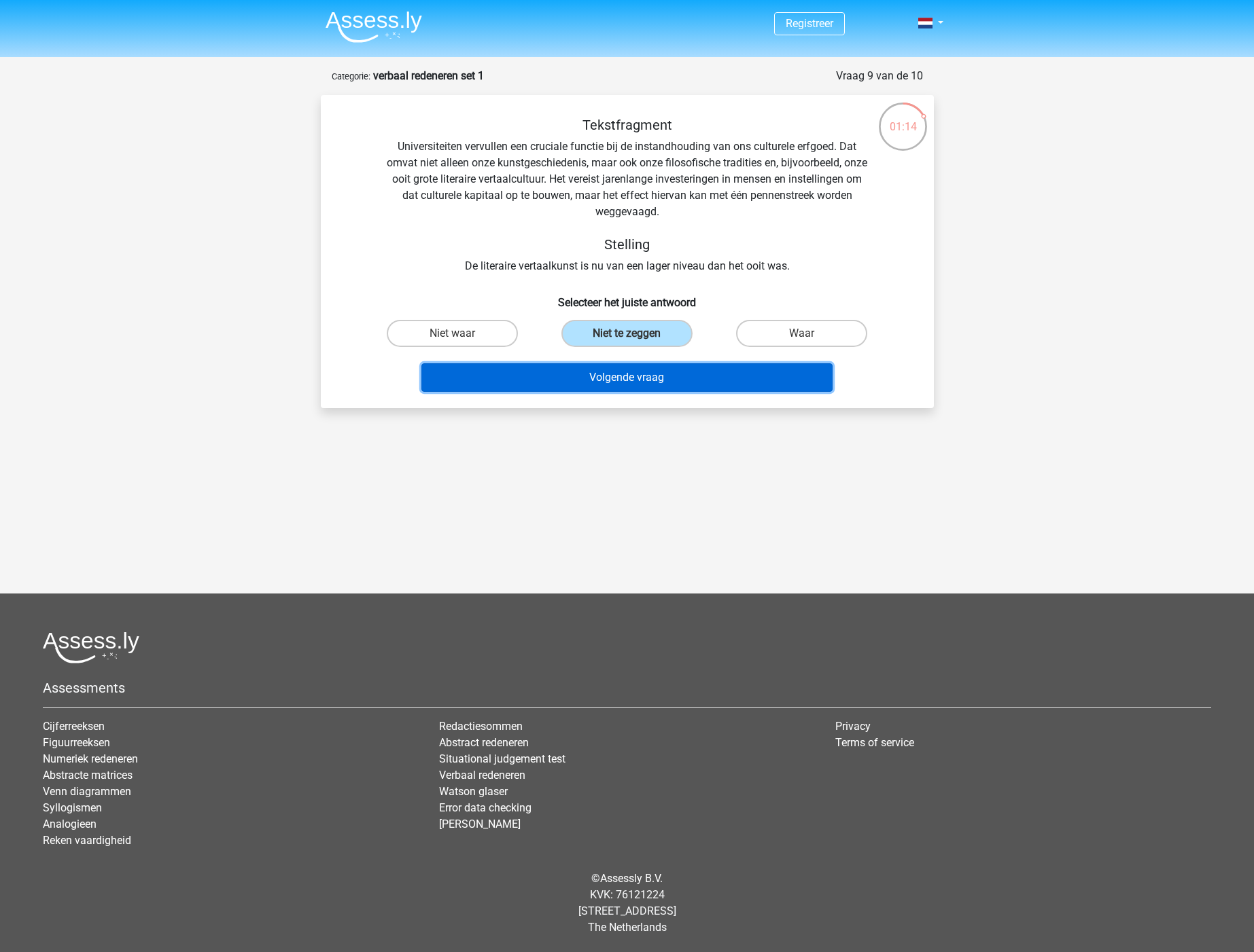
click at [619, 381] on button "Volgende vraag" at bounding box center [627, 377] width 411 height 29
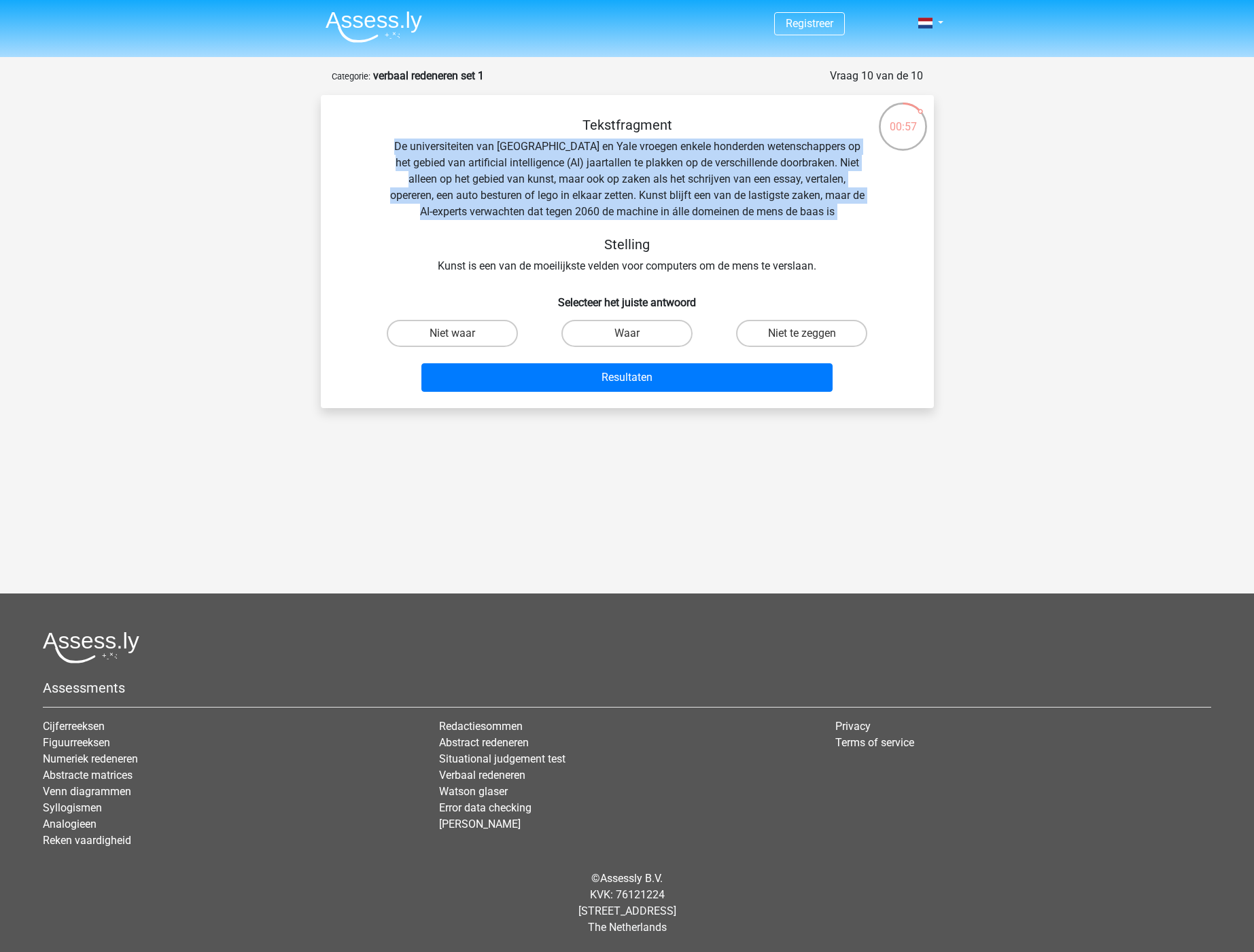
drag, startPoint x: 378, startPoint y: 143, endPoint x: 603, endPoint y: 230, distance: 241.2
click at [603, 230] on div "Tekstfragment De universiteiten van [GEOGRAPHIC_DATA] en Yale vroegen enkele ho…" at bounding box center [627, 195] width 569 height 157
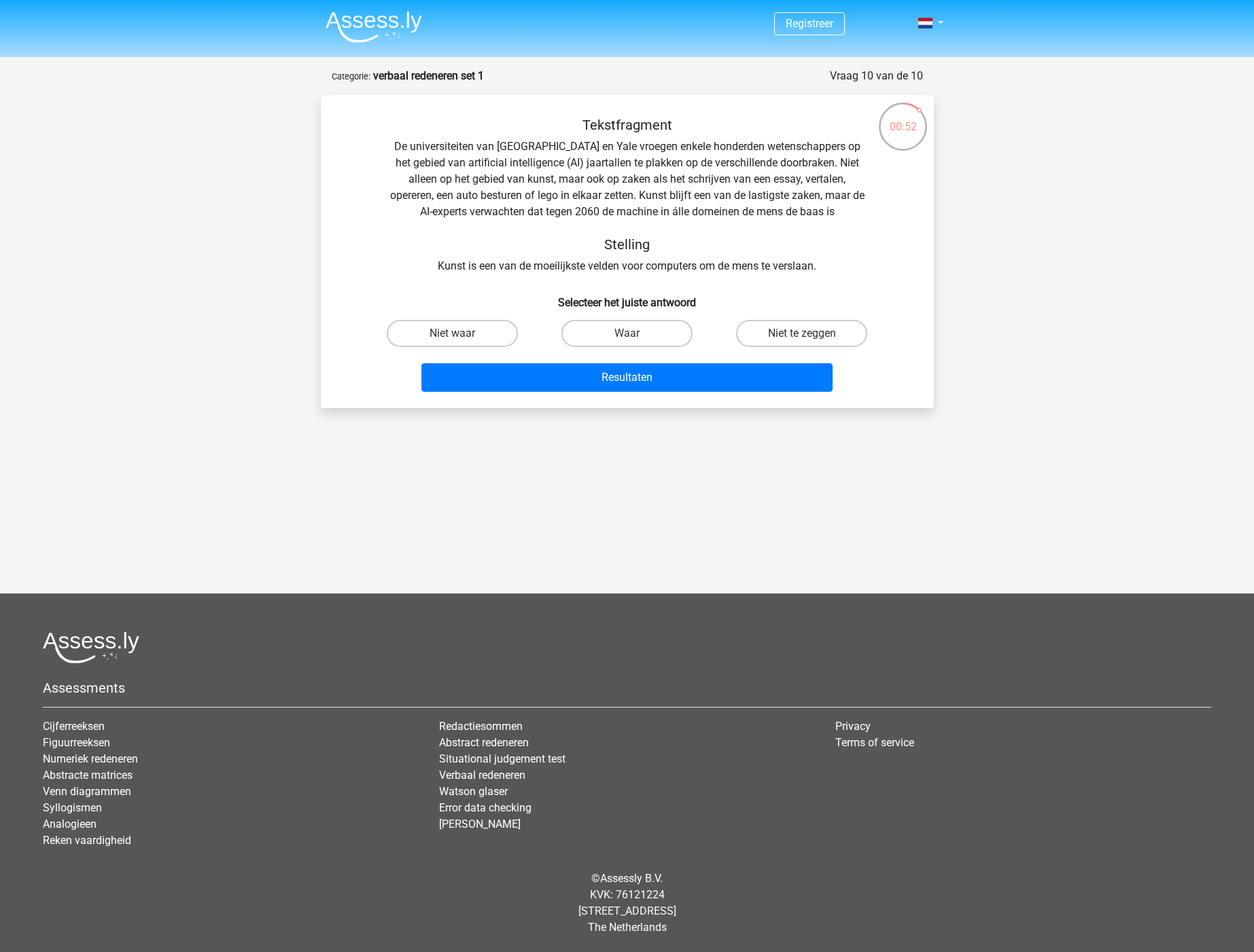
click at [841, 218] on div "Tekstfragment De universiteiten van [GEOGRAPHIC_DATA] en Yale vroegen enkele ho…" at bounding box center [627, 195] width 569 height 157
click at [799, 337] on label "Niet te zeggen" at bounding box center [801, 333] width 131 height 27
click at [801, 337] on input "Niet te zeggen" at bounding box center [806, 337] width 9 height 9
radio input "true"
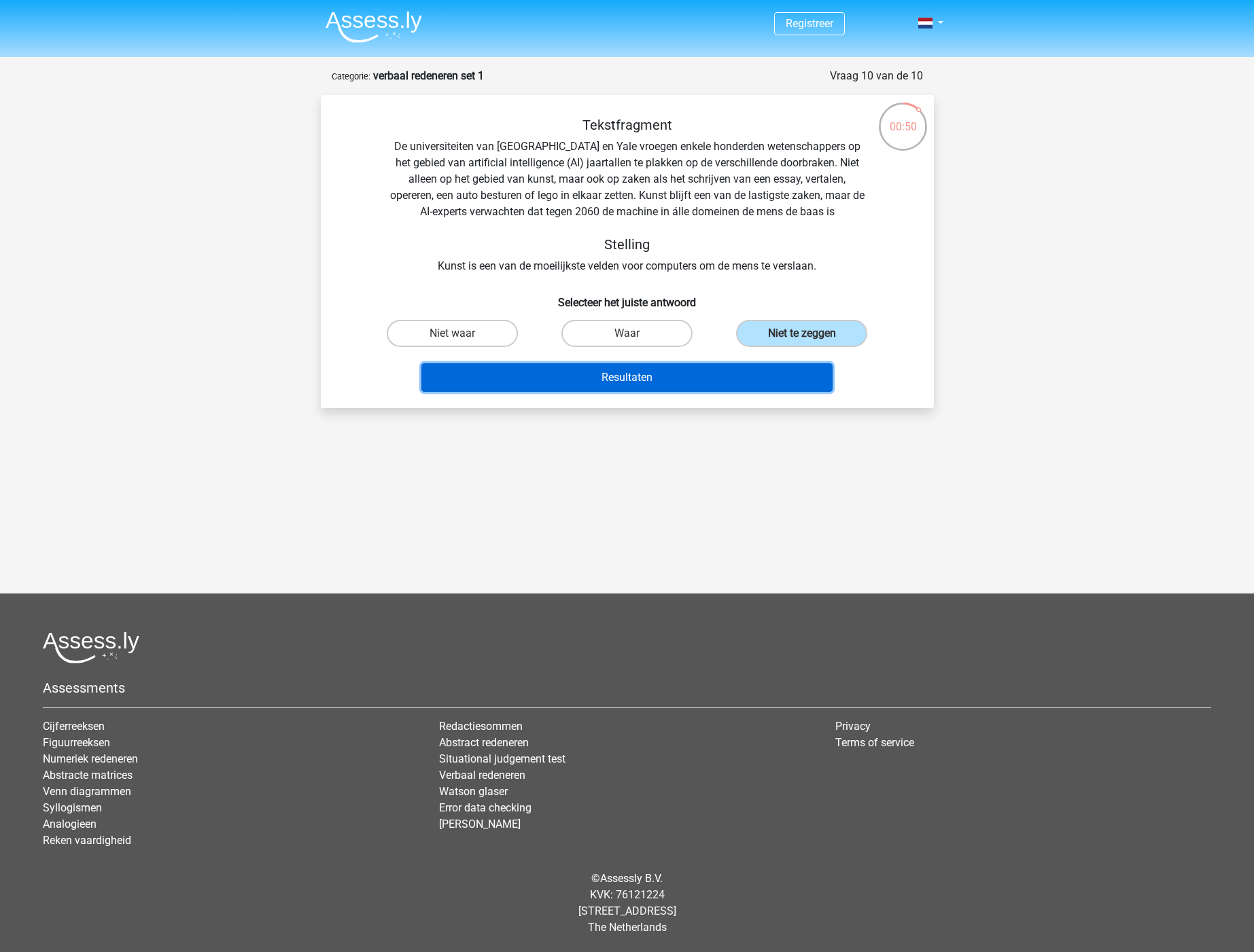
click at [731, 376] on button "Resultaten" at bounding box center [627, 377] width 411 height 29
